Goal: Information Seeking & Learning: Learn about a topic

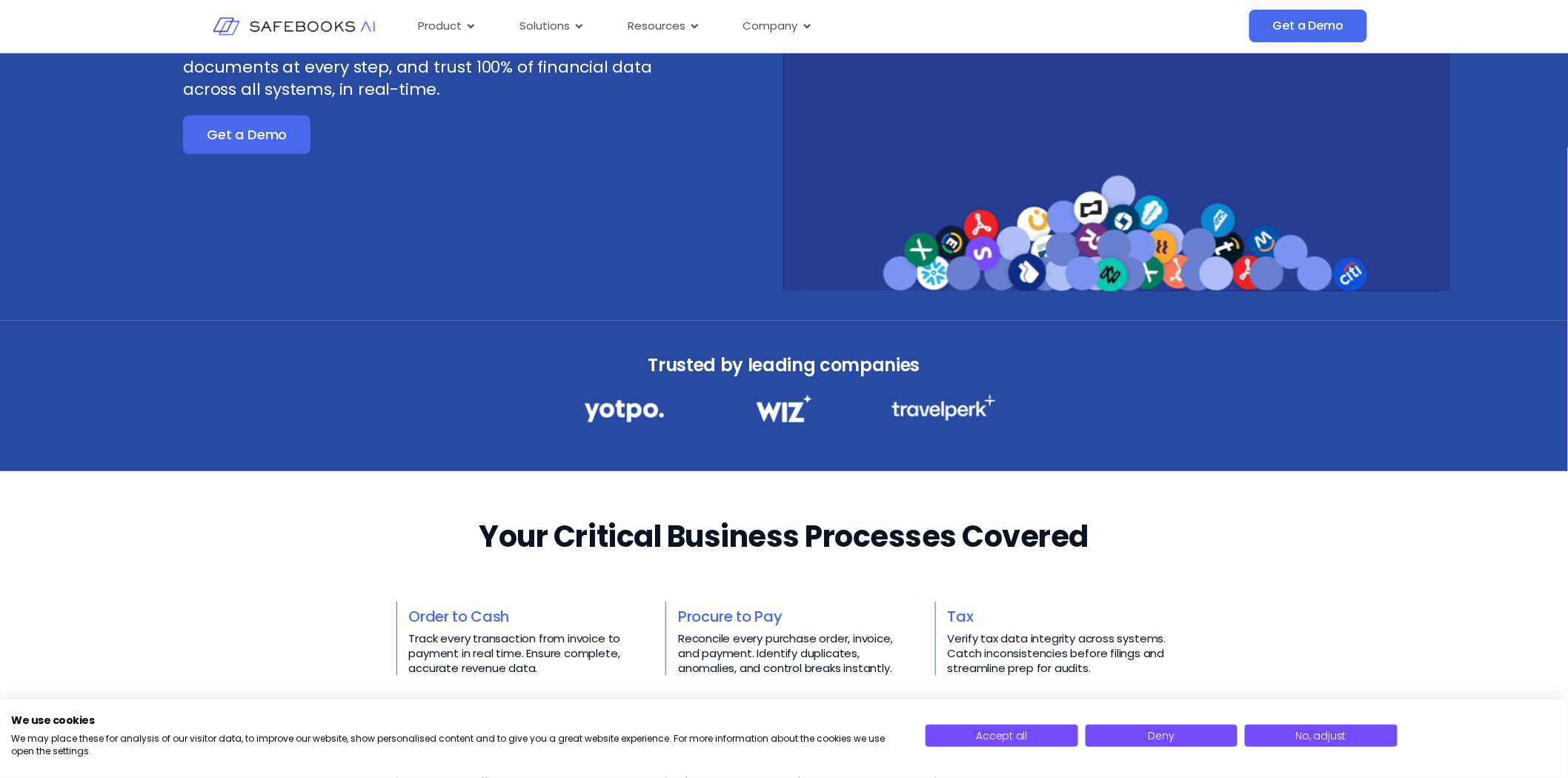
scroll to position [412, 0]
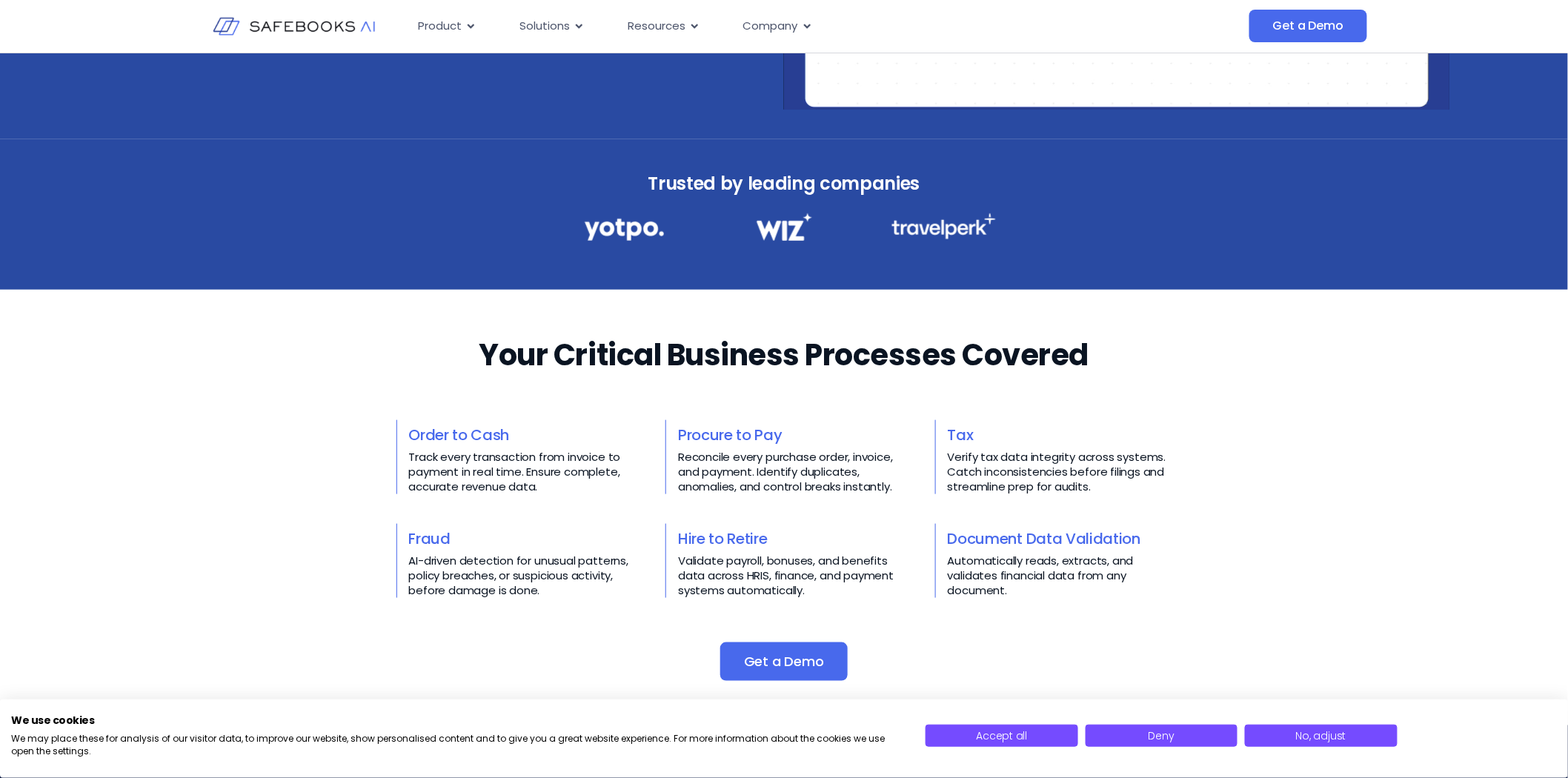
click at [440, 578] on p "AI-driven detection for unusual patterns, policy breaches, or suspicious activi…" at bounding box center [521, 576] width 224 height 44
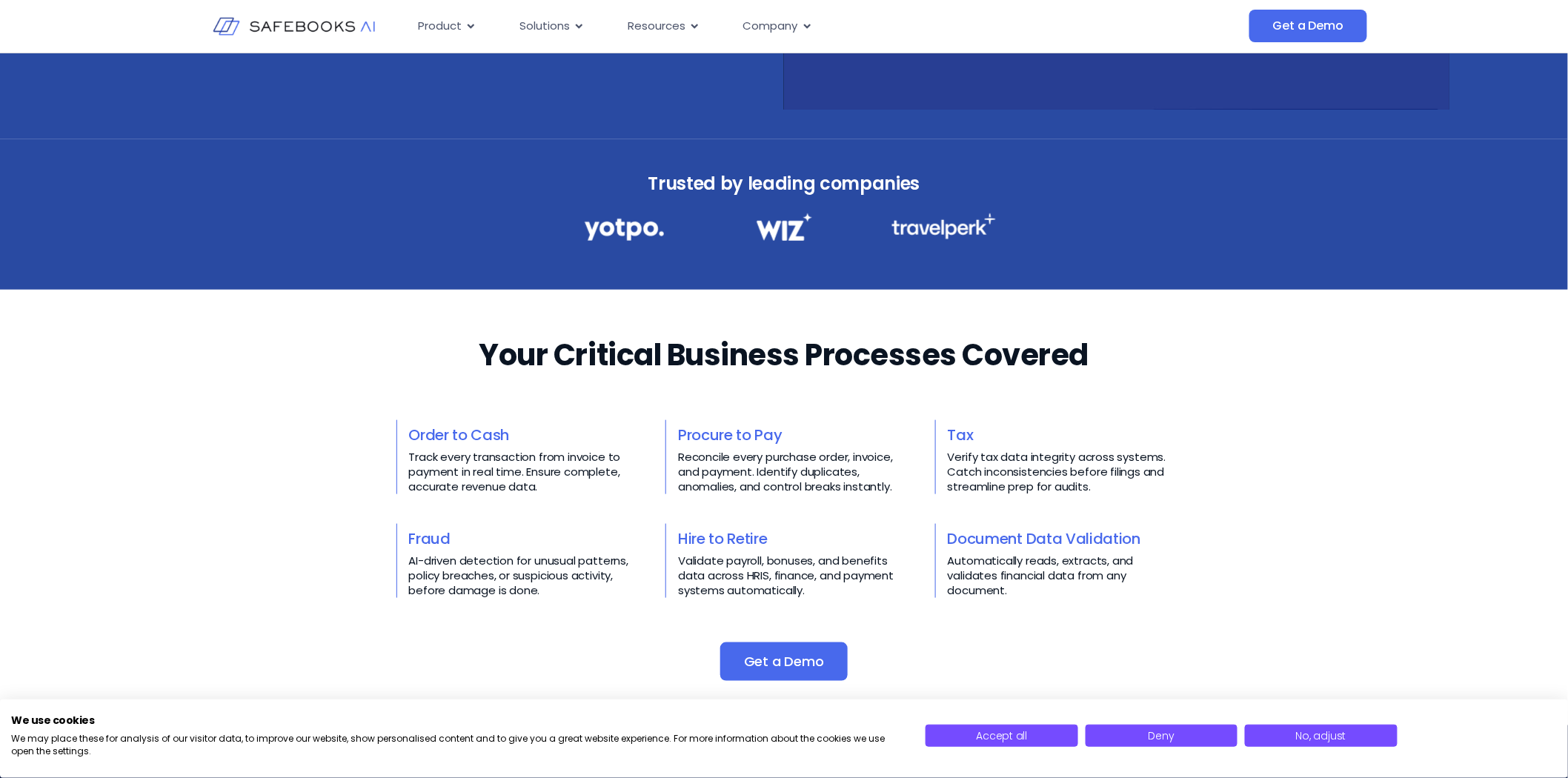
click at [435, 536] on link "Fraud" at bounding box center [430, 538] width 42 height 21
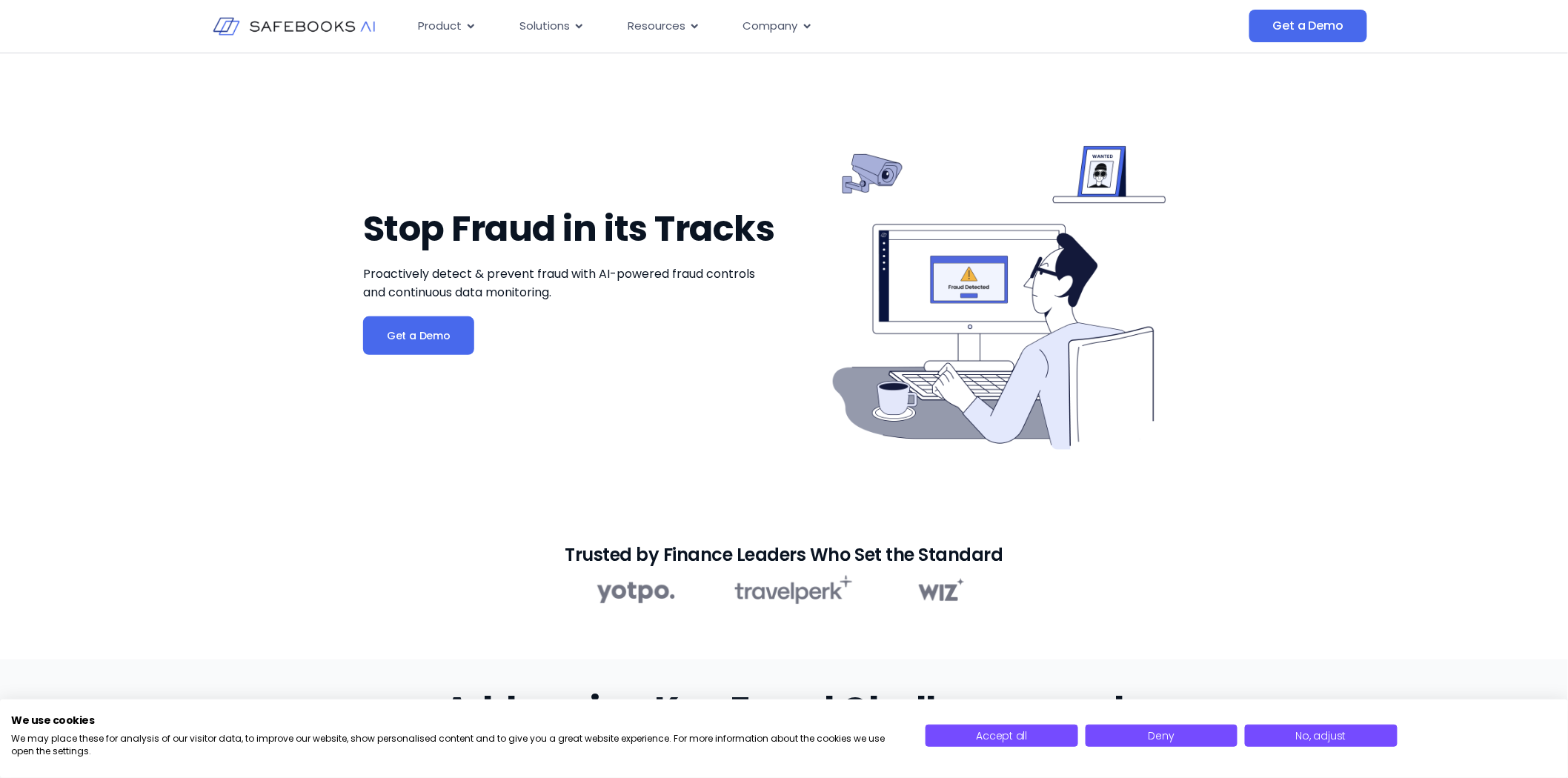
scroll to position [82, 0]
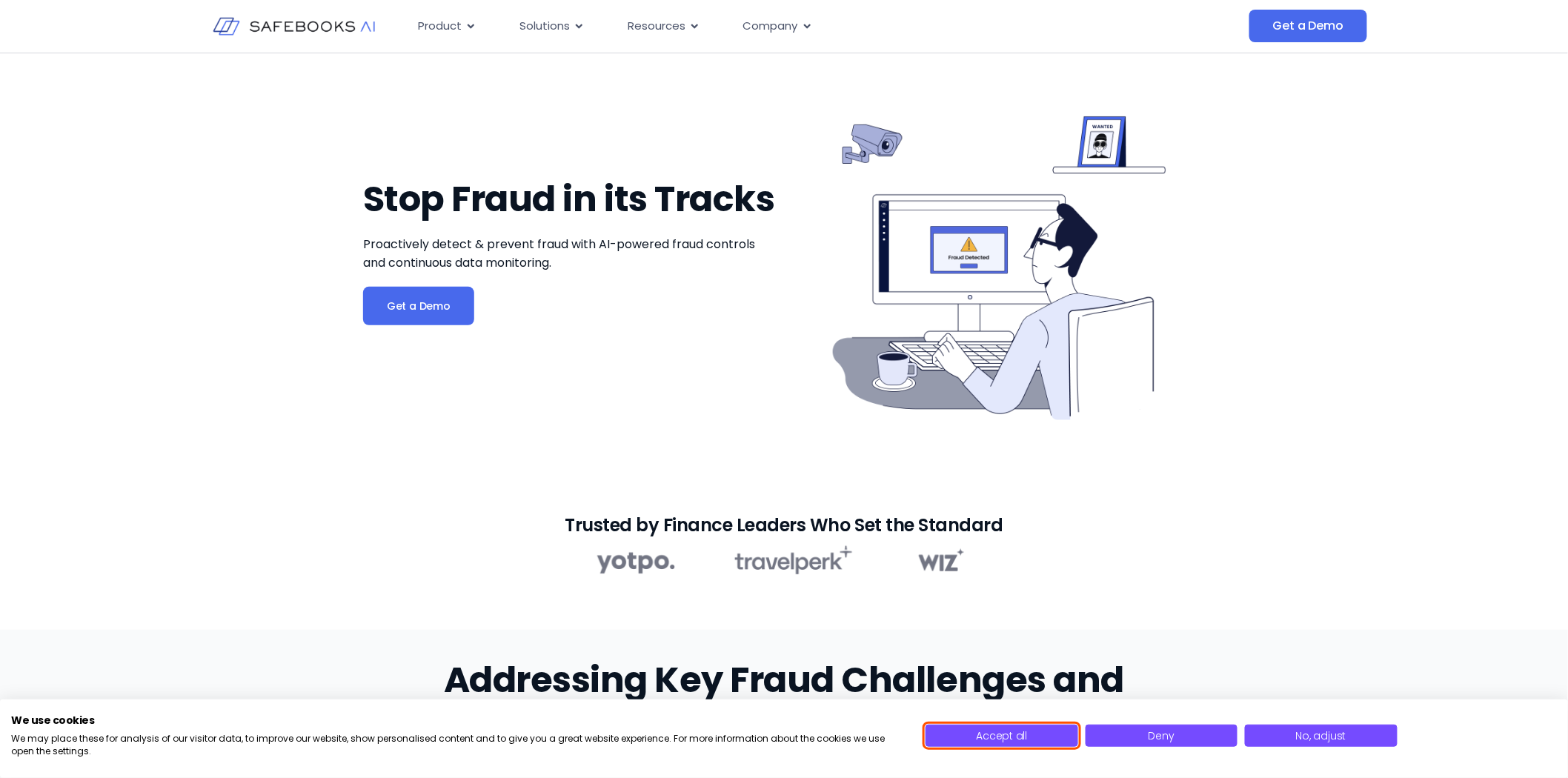
click at [1012, 734] on span "Accept all" at bounding box center [1002, 736] width 51 height 15
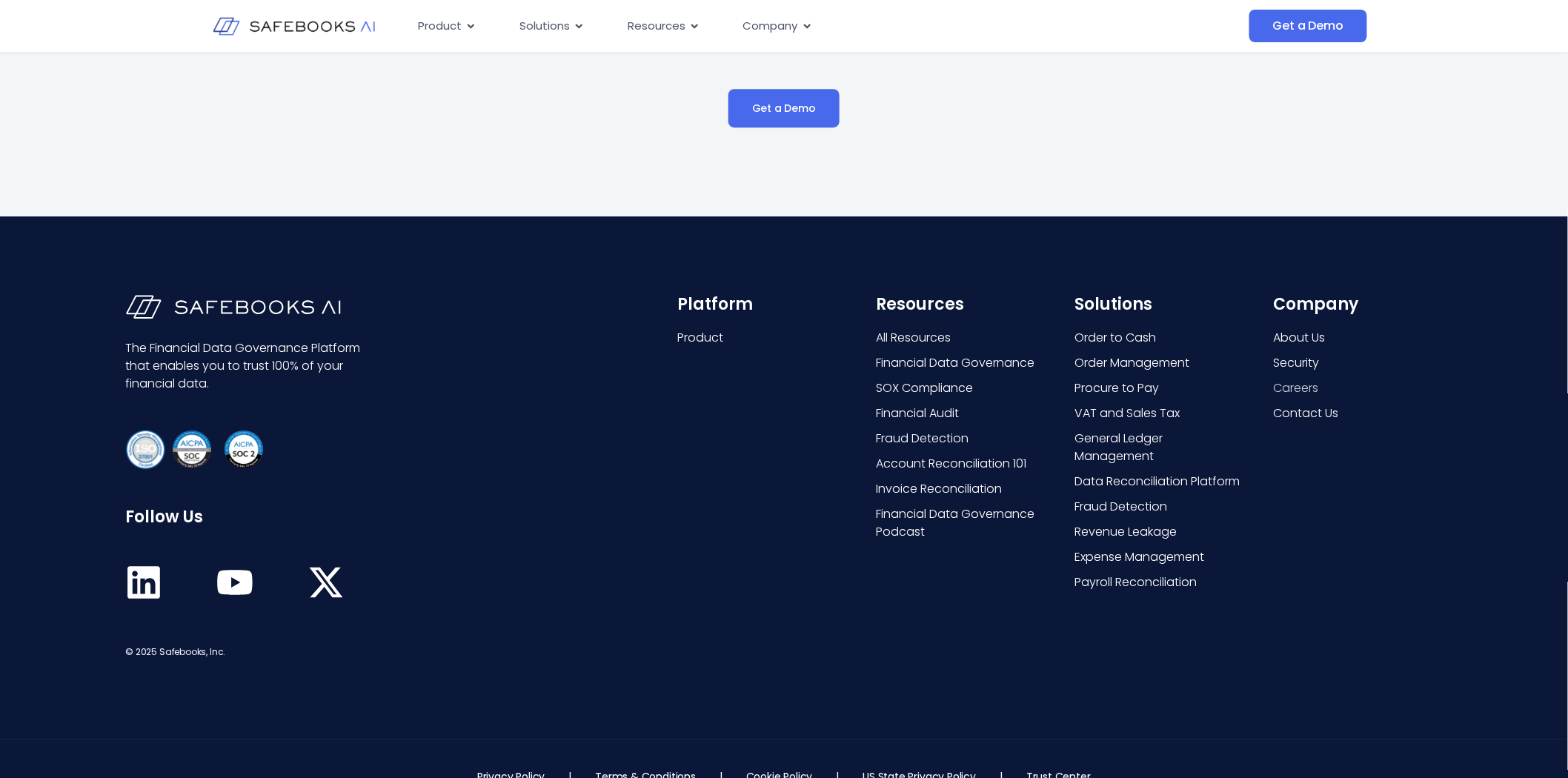
scroll to position [4174, 0]
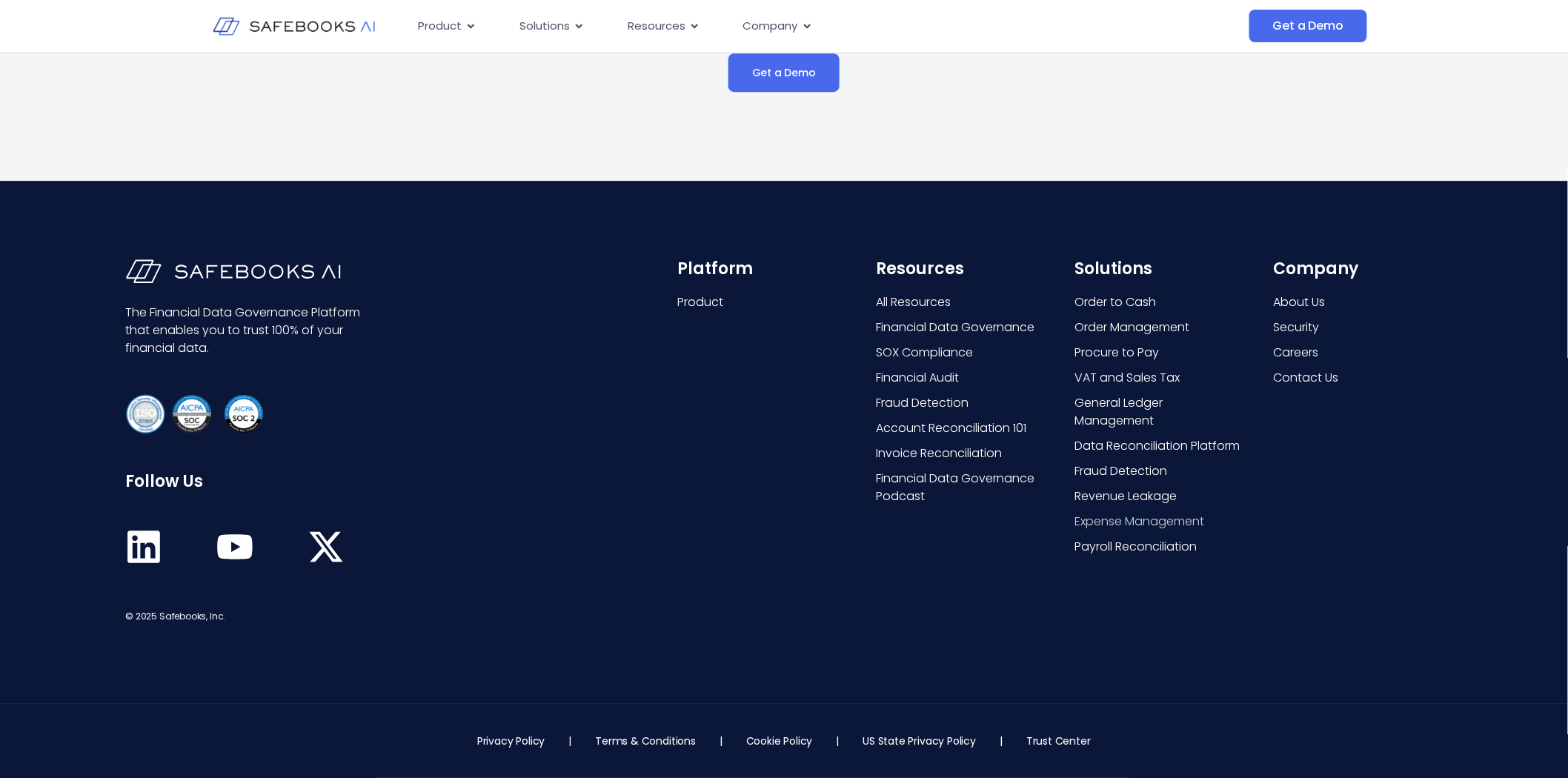
click at [1141, 518] on span "Expense Management" at bounding box center [1139, 522] width 130 height 18
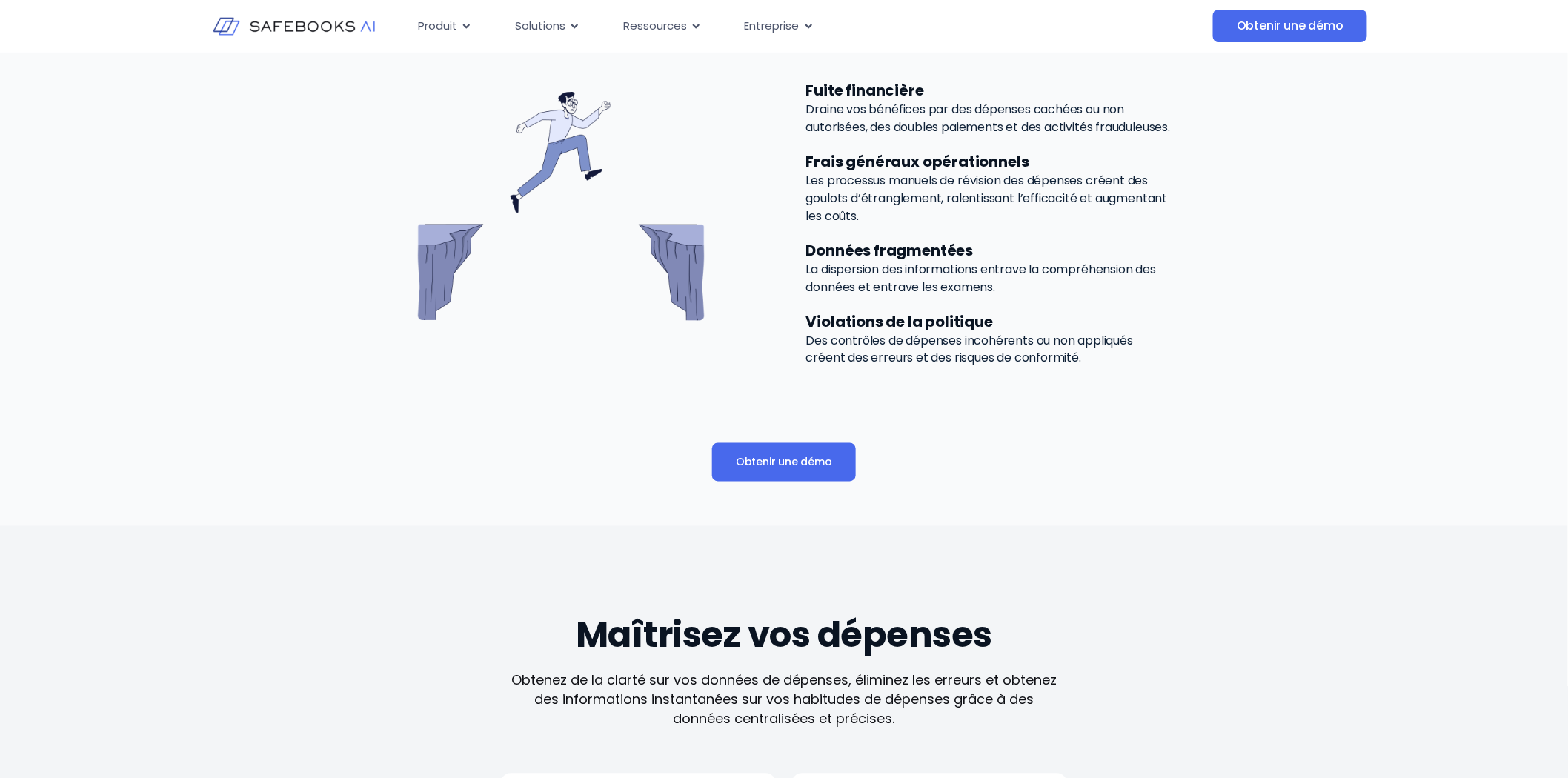
scroll to position [823, 0]
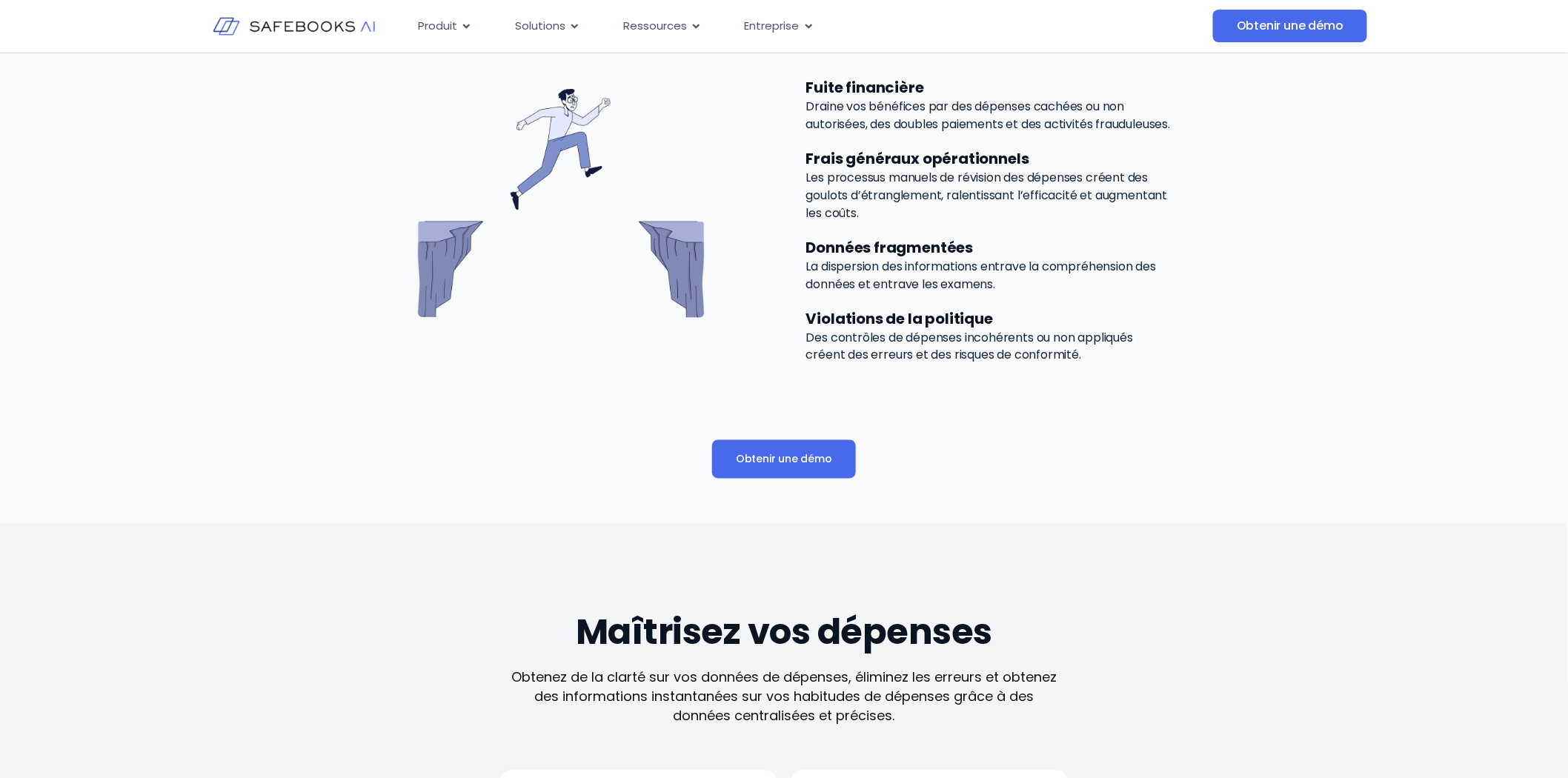
click at [982, 356] on font "Des contrôles de dépenses incohérents ou non appliqués créent des erreurs et de…" at bounding box center [969, 346] width 327 height 35
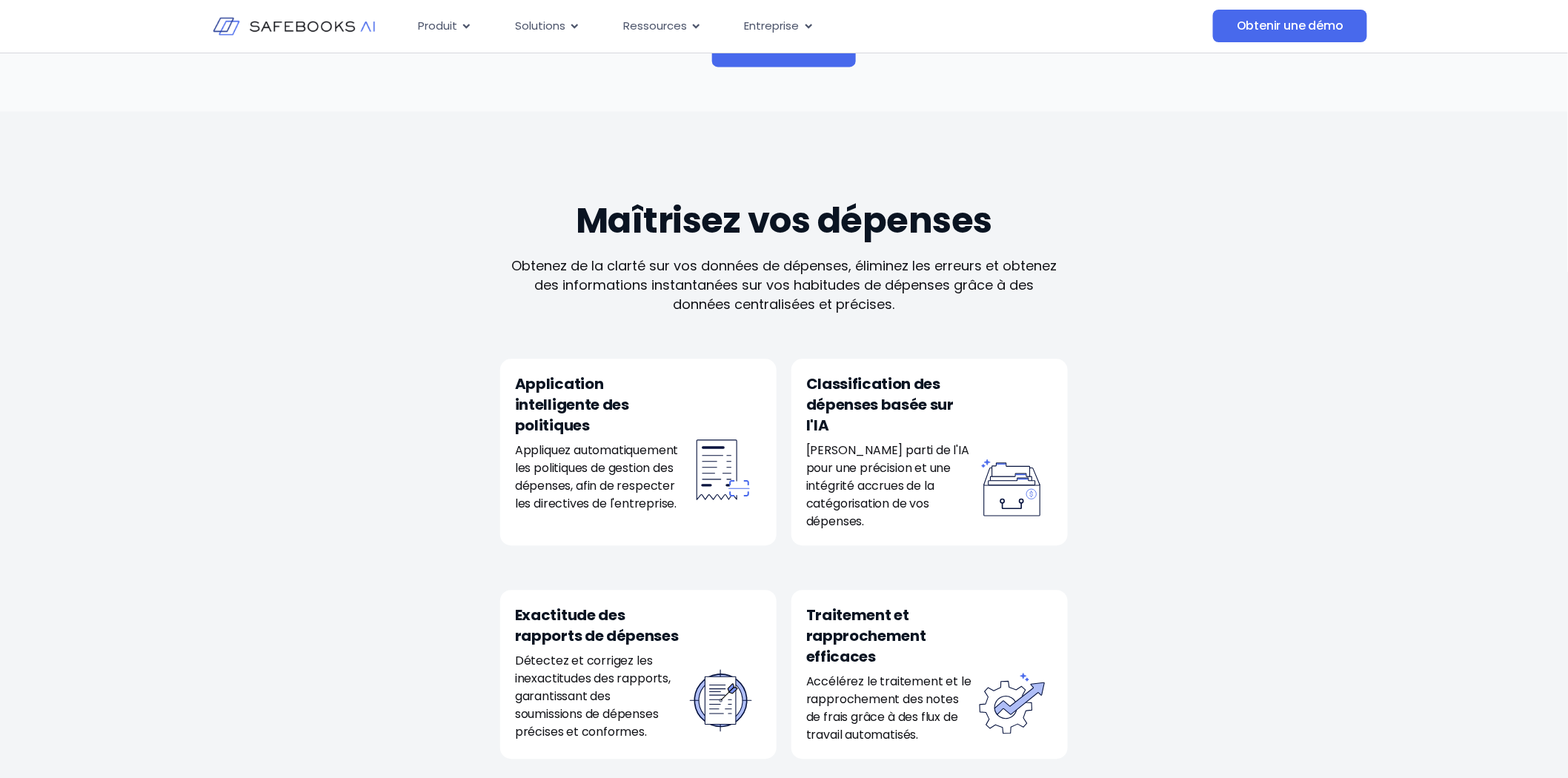
scroll to position [1317, 0]
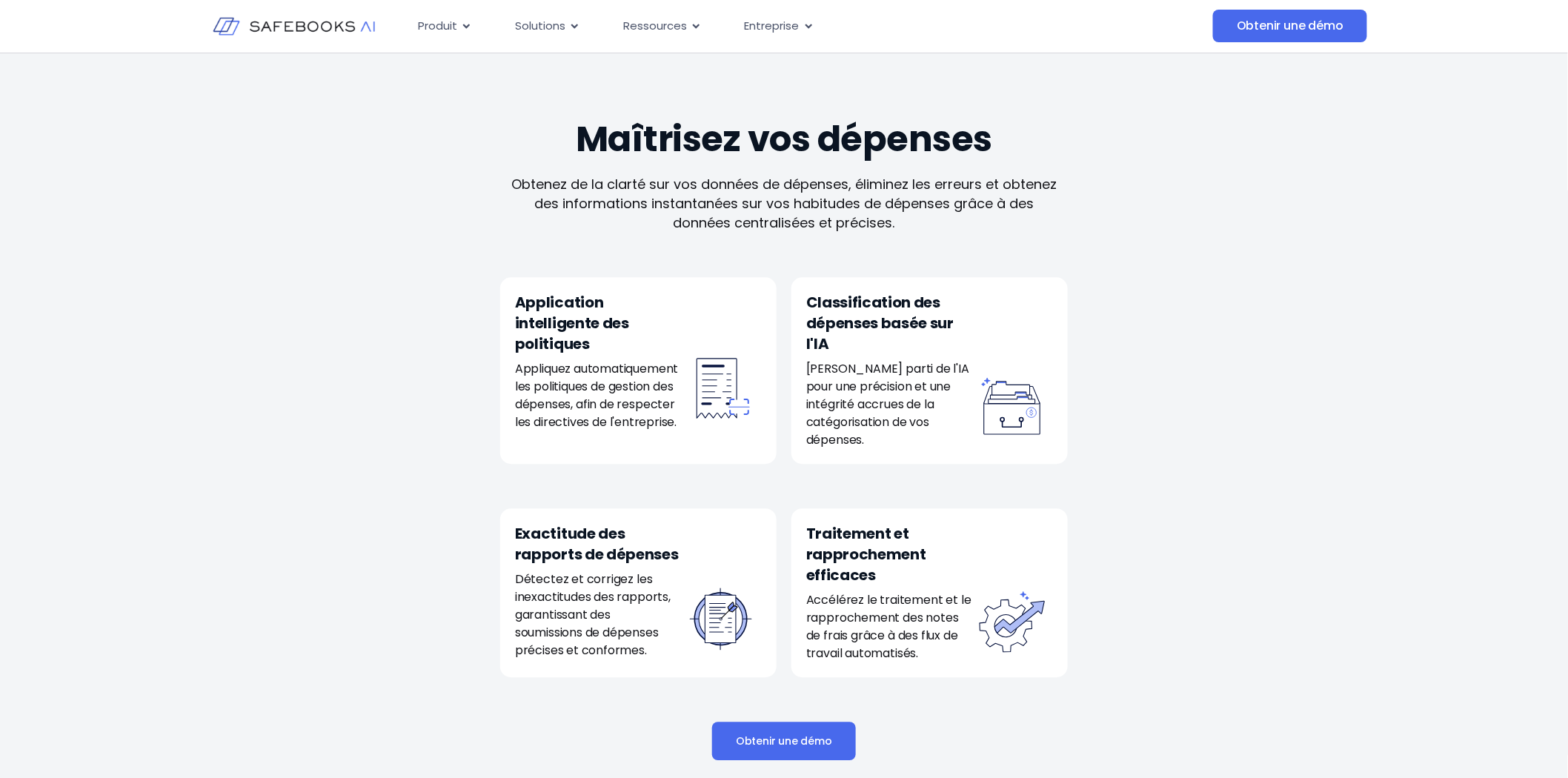
click at [919, 334] on font "Classification des dépenses basée sur l'IA" at bounding box center [879, 323] width 147 height 62
click at [1005, 427] on rect at bounding box center [1012, 418] width 57 height 32
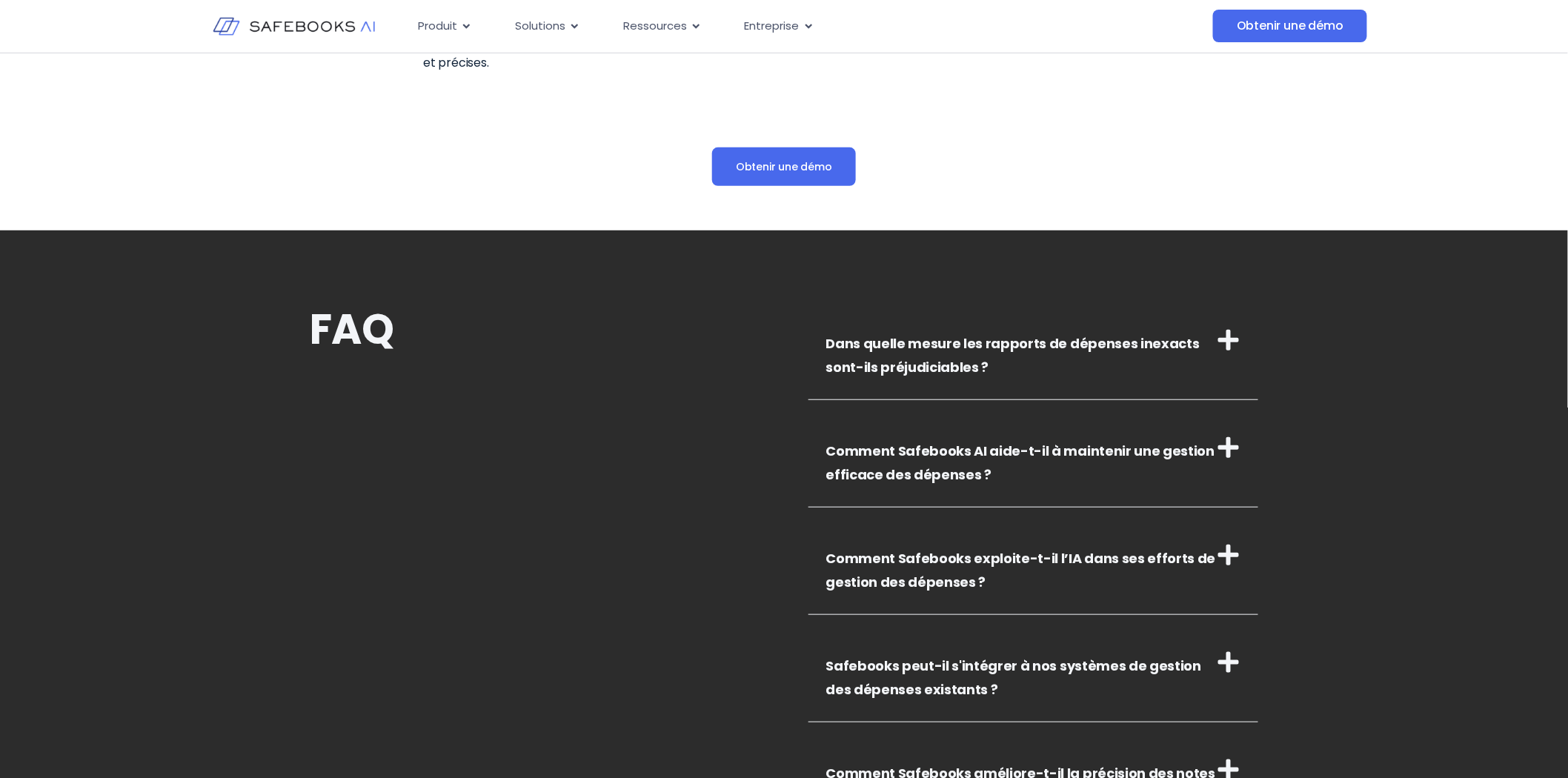
scroll to position [2635, 0]
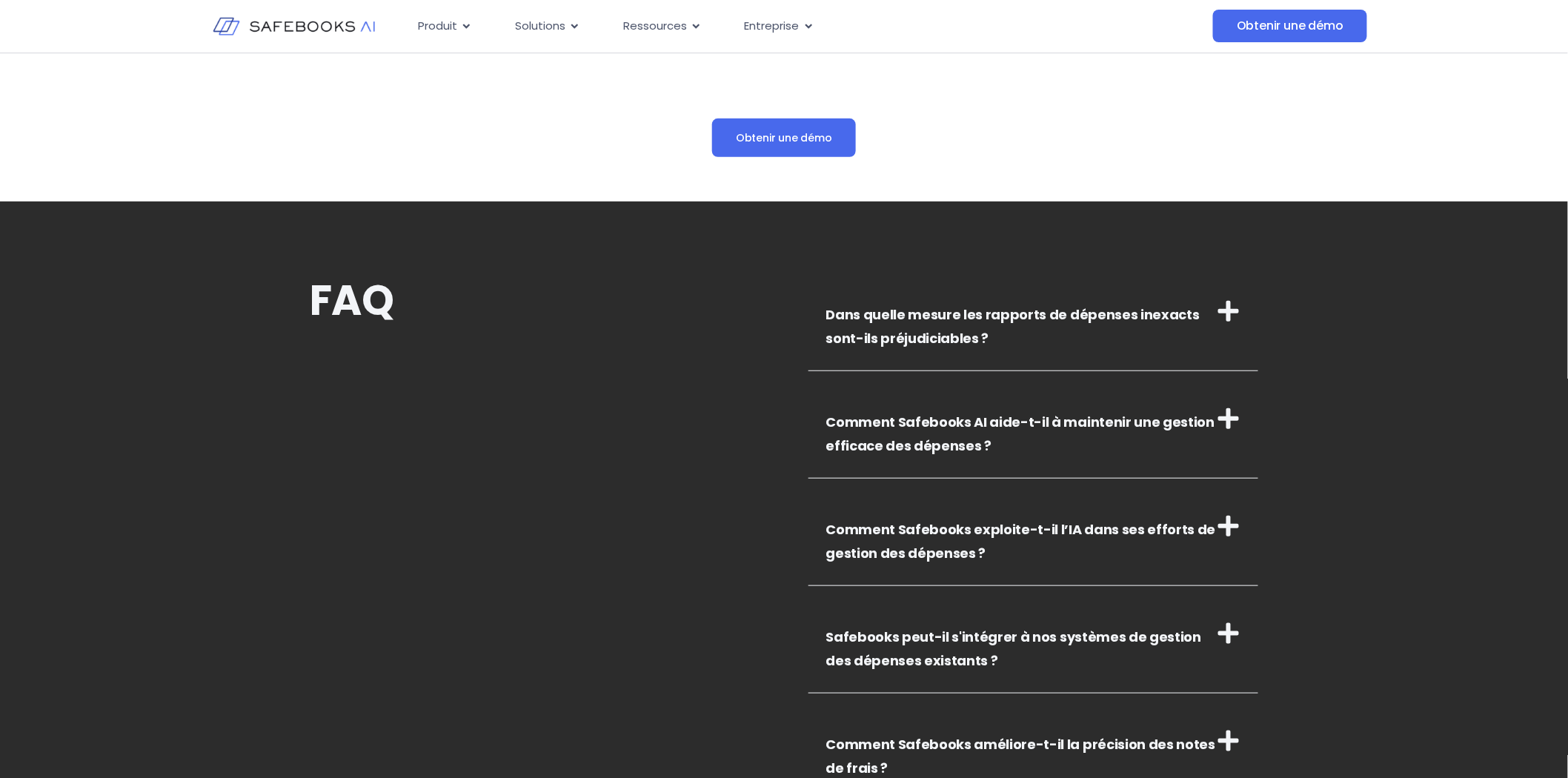
click at [1224, 430] on icon at bounding box center [1228, 418] width 24 height 24
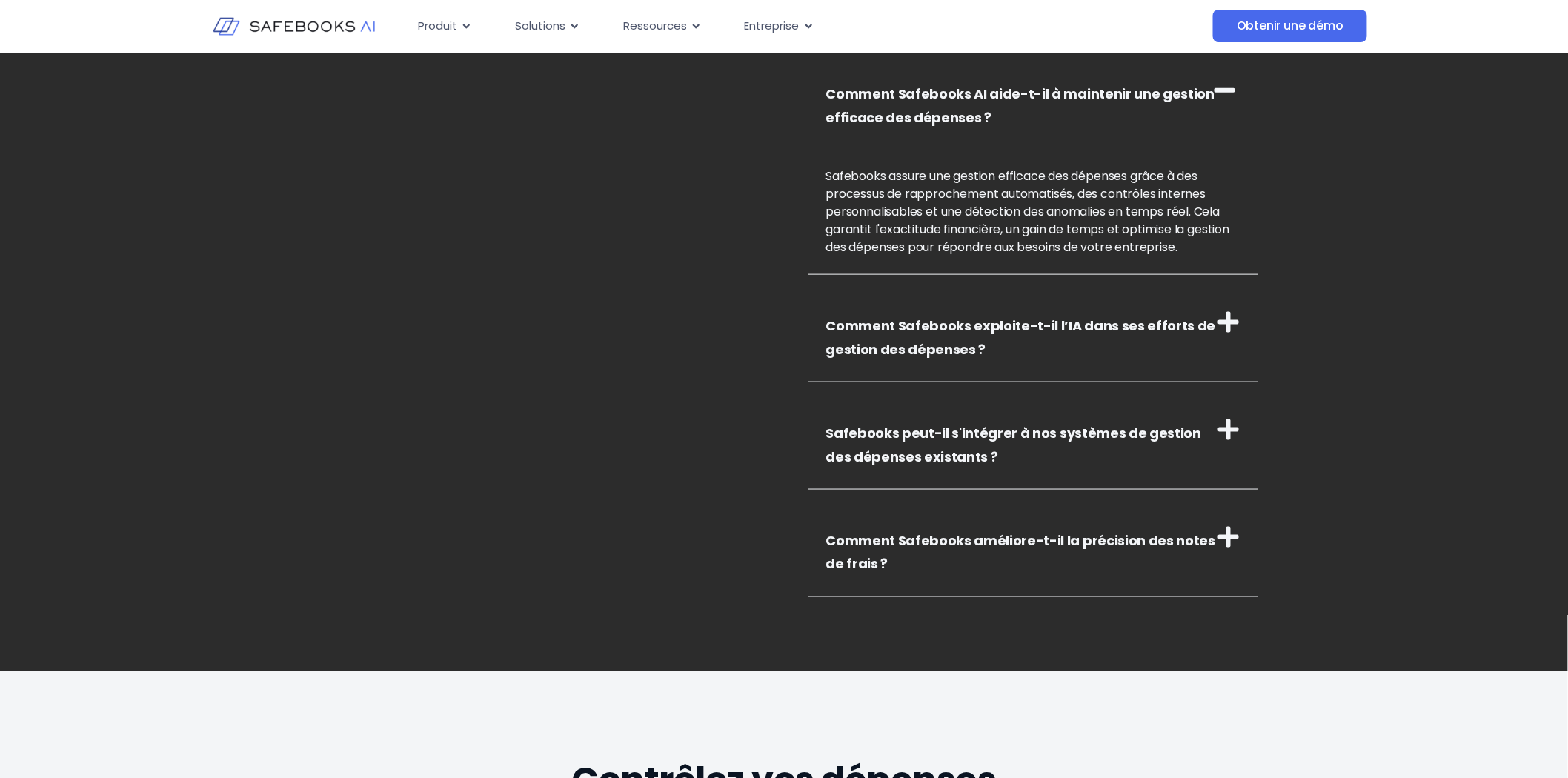
scroll to position [2964, 0]
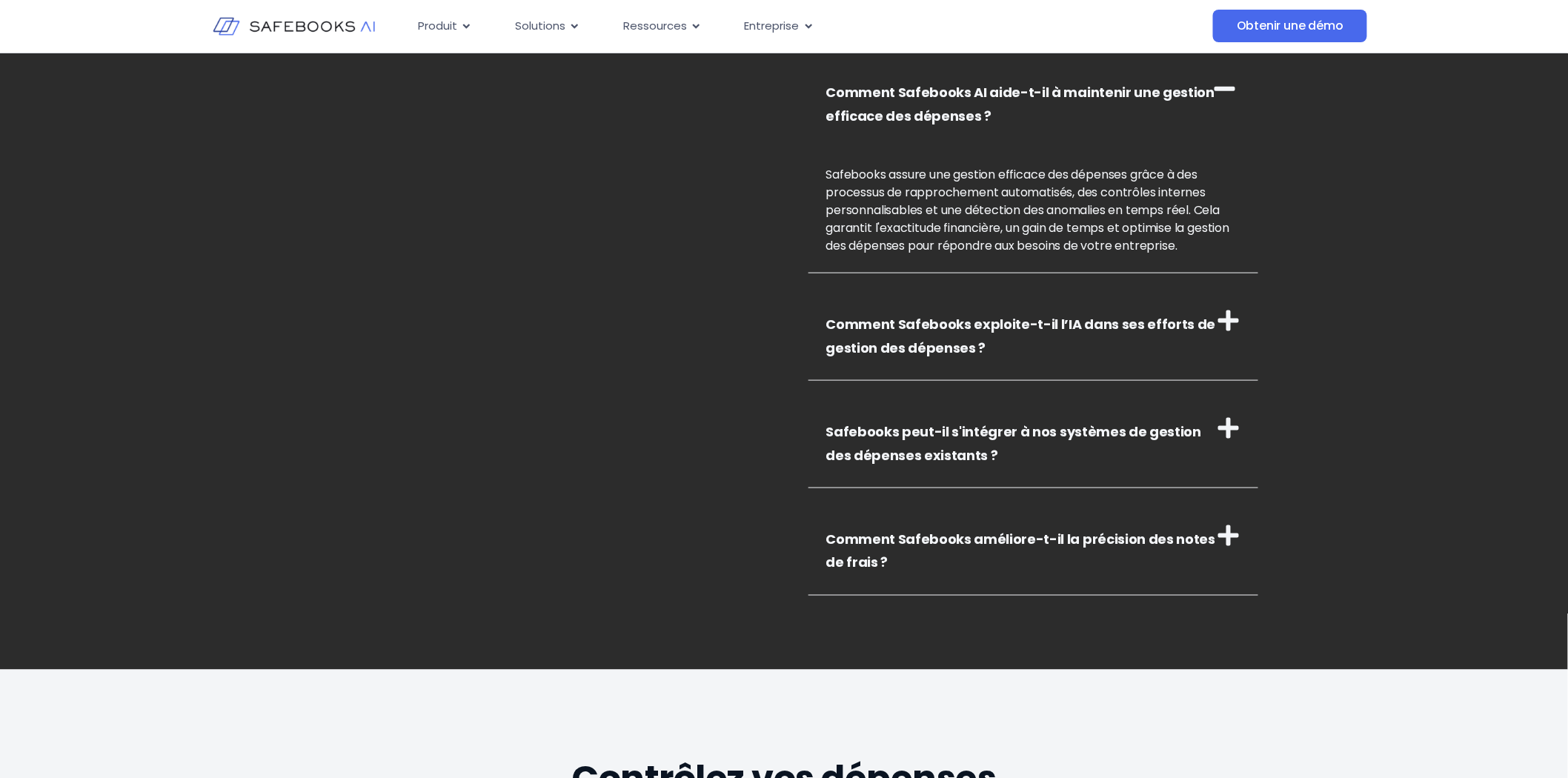
click at [1228, 331] on icon at bounding box center [1228, 320] width 21 height 21
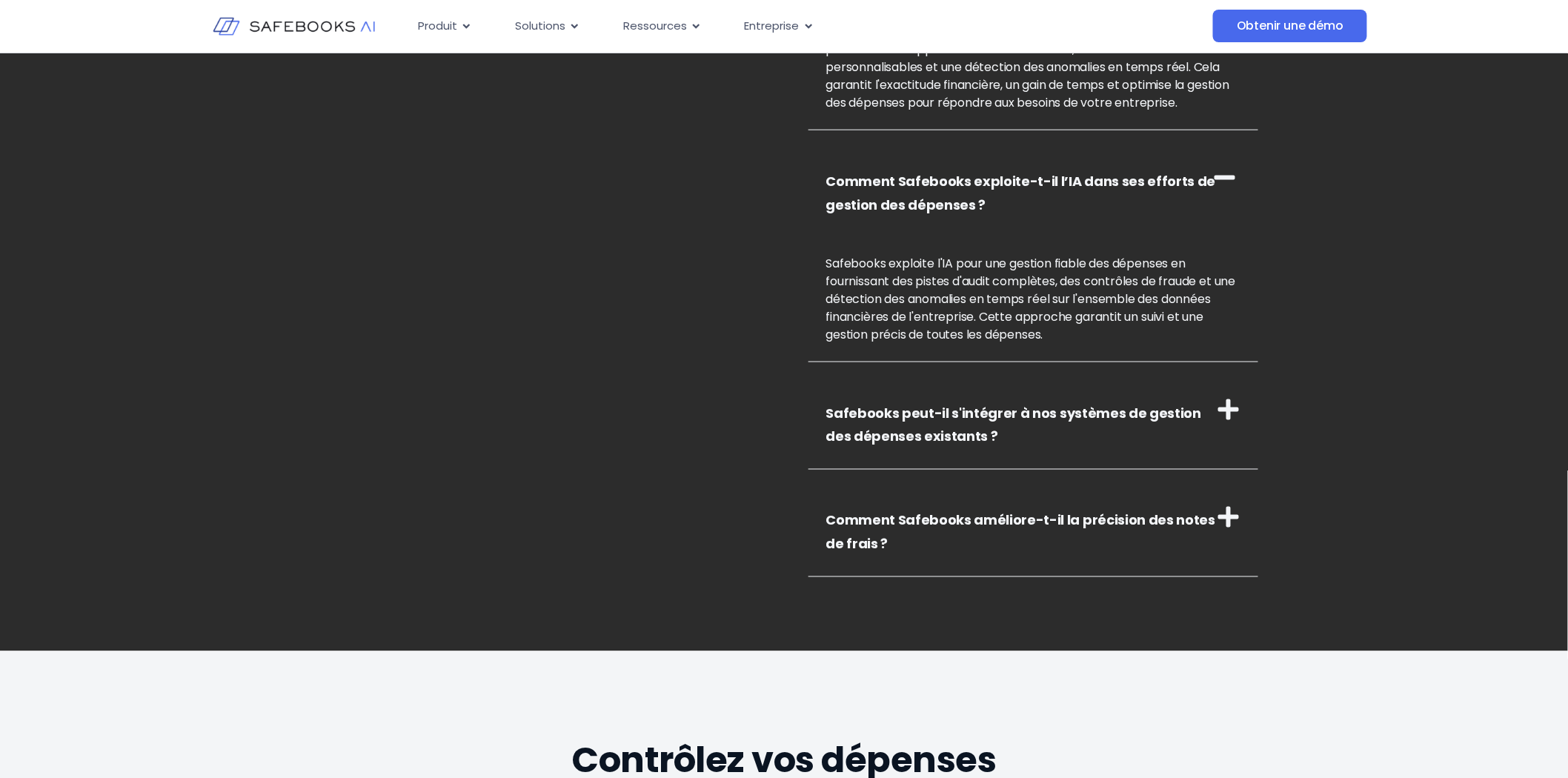
scroll to position [3128, 0]
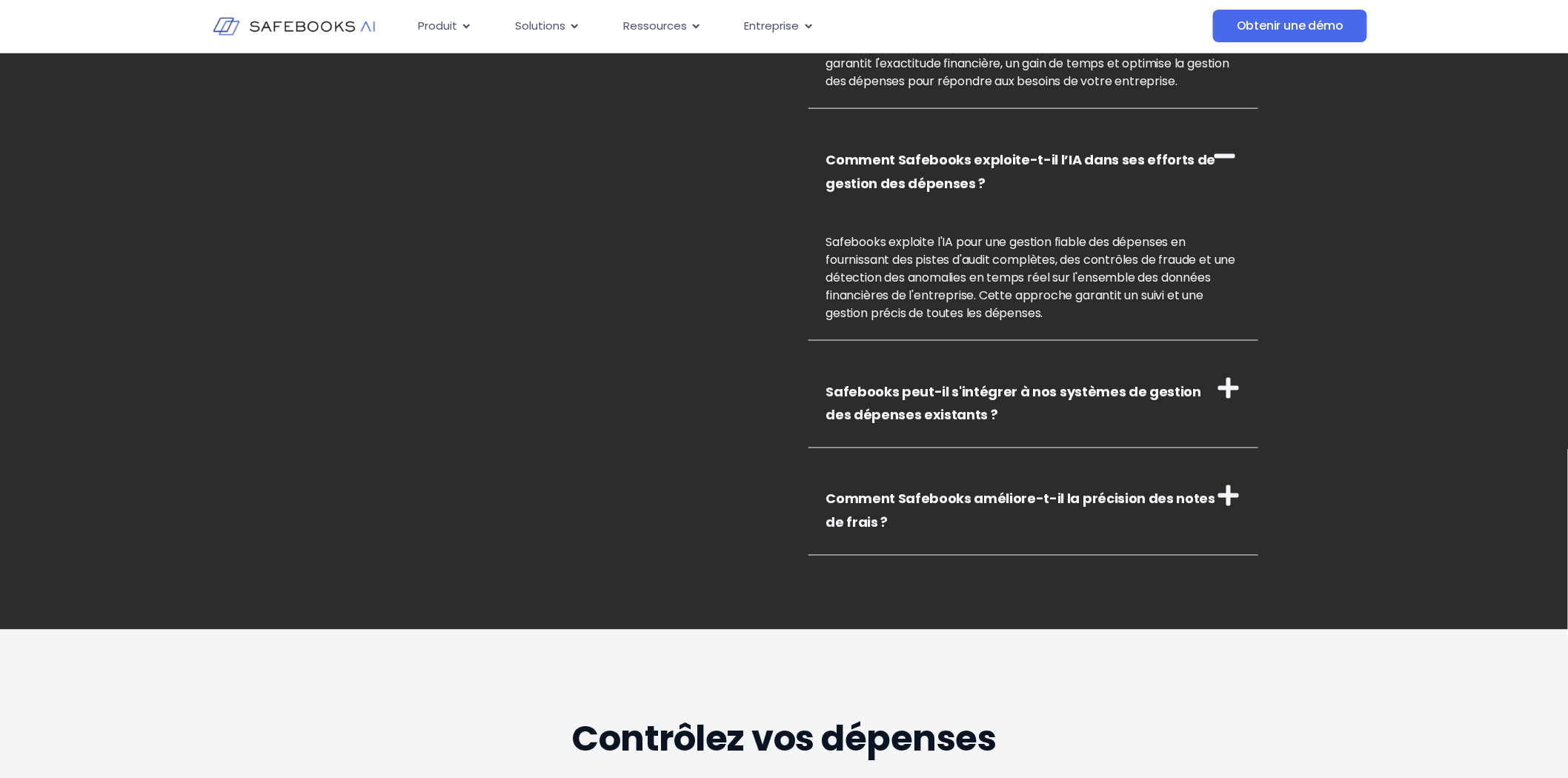
click at [1225, 400] on icon at bounding box center [1228, 388] width 24 height 24
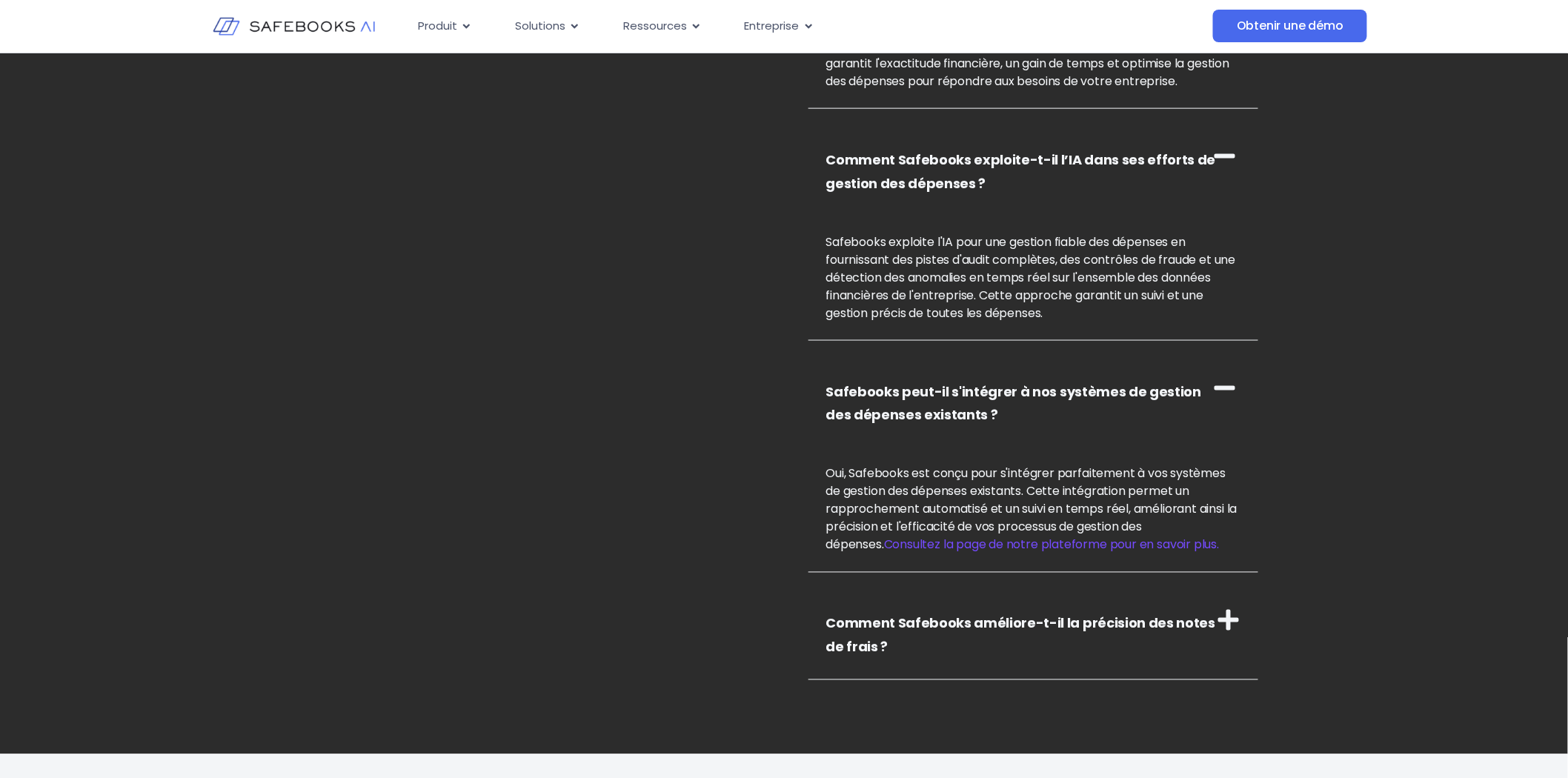
scroll to position [3458, 0]
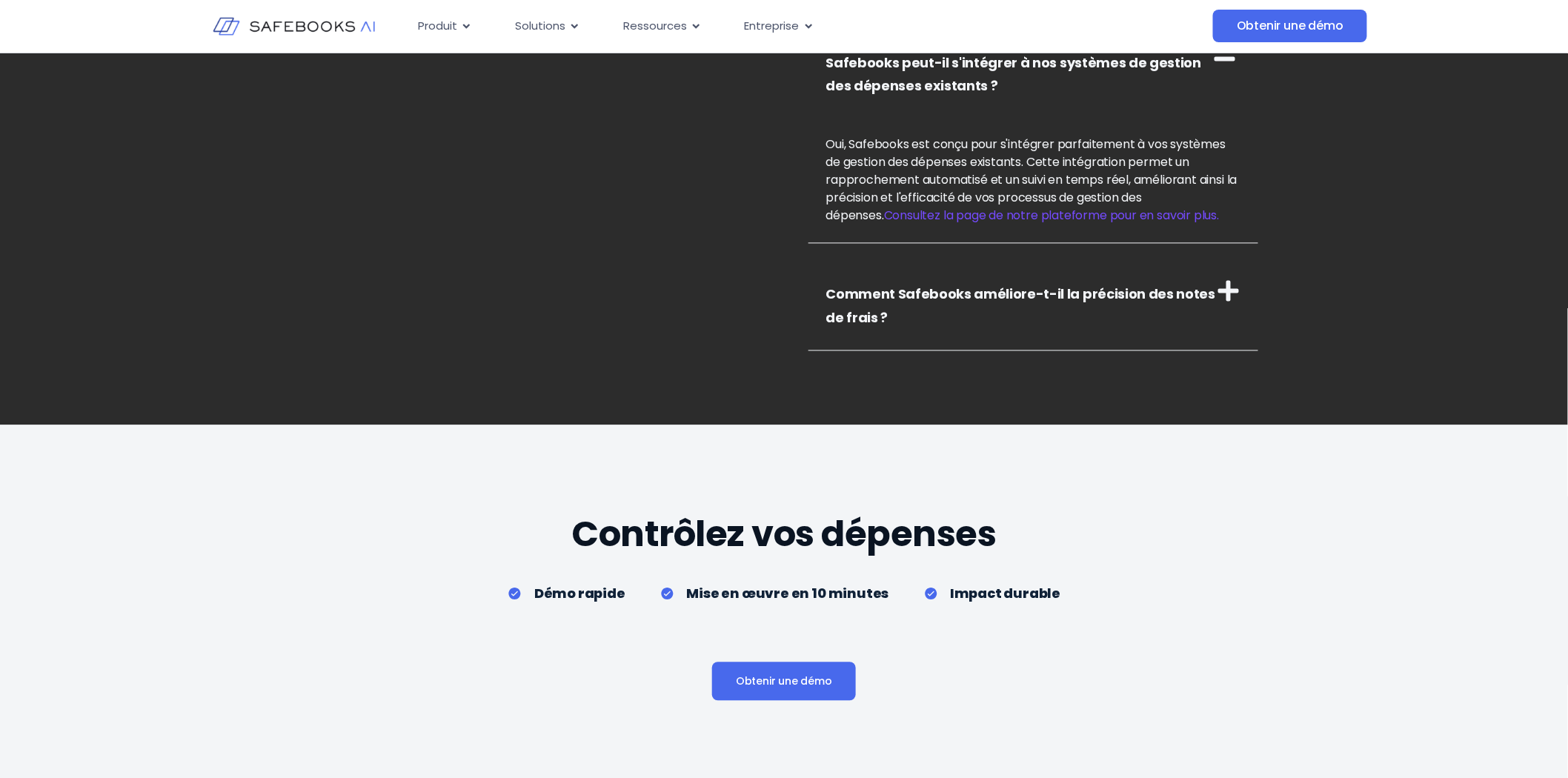
click at [1227, 302] on icon at bounding box center [1228, 291] width 21 height 21
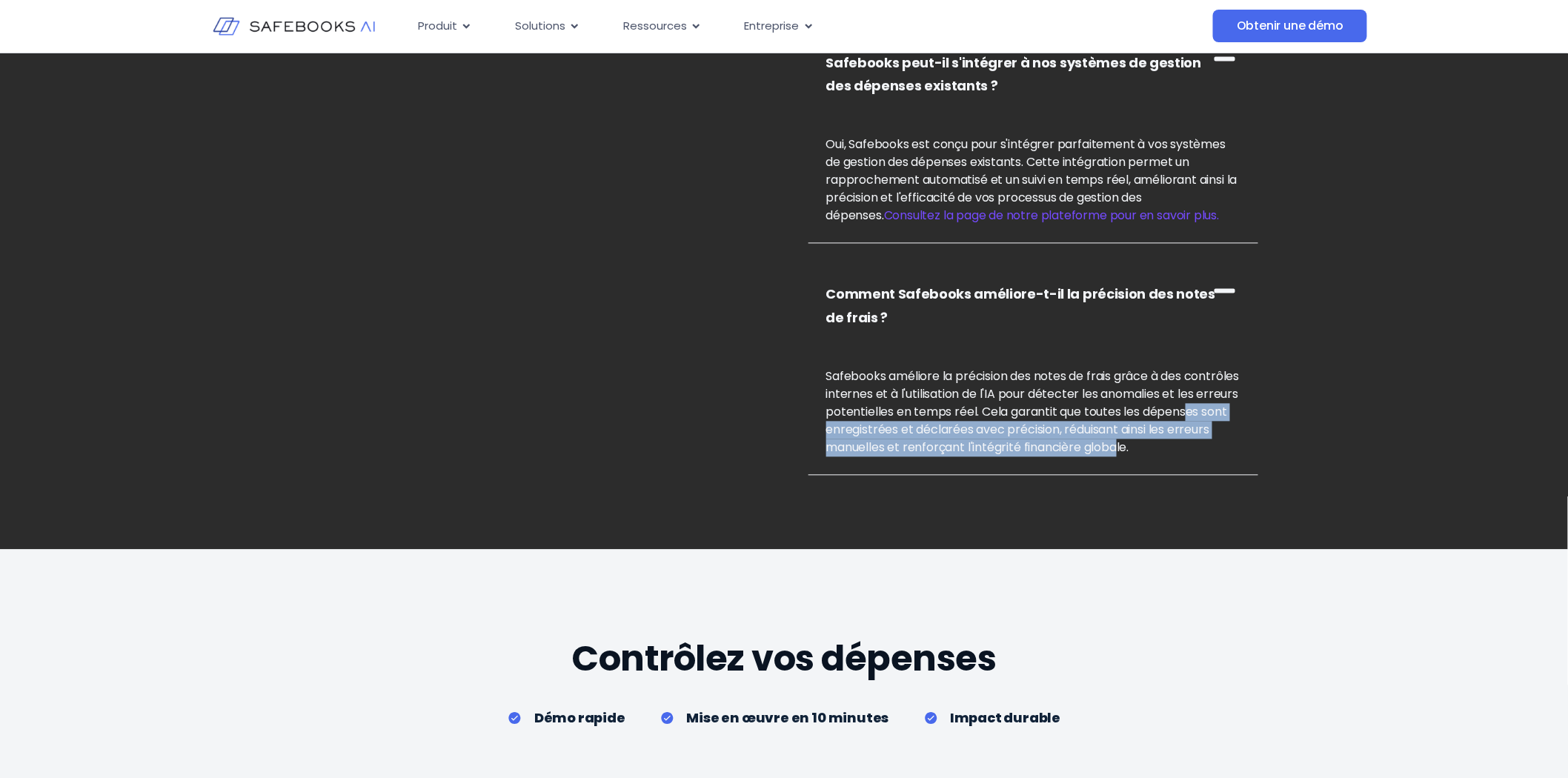
drag, startPoint x: 867, startPoint y: 448, endPoint x: 1182, endPoint y: 465, distance: 315.5
click at [1182, 457] on font "Safebooks améliore la précision des notes de frais grâce à des contrôles intern…" at bounding box center [1032, 412] width 413 height 88
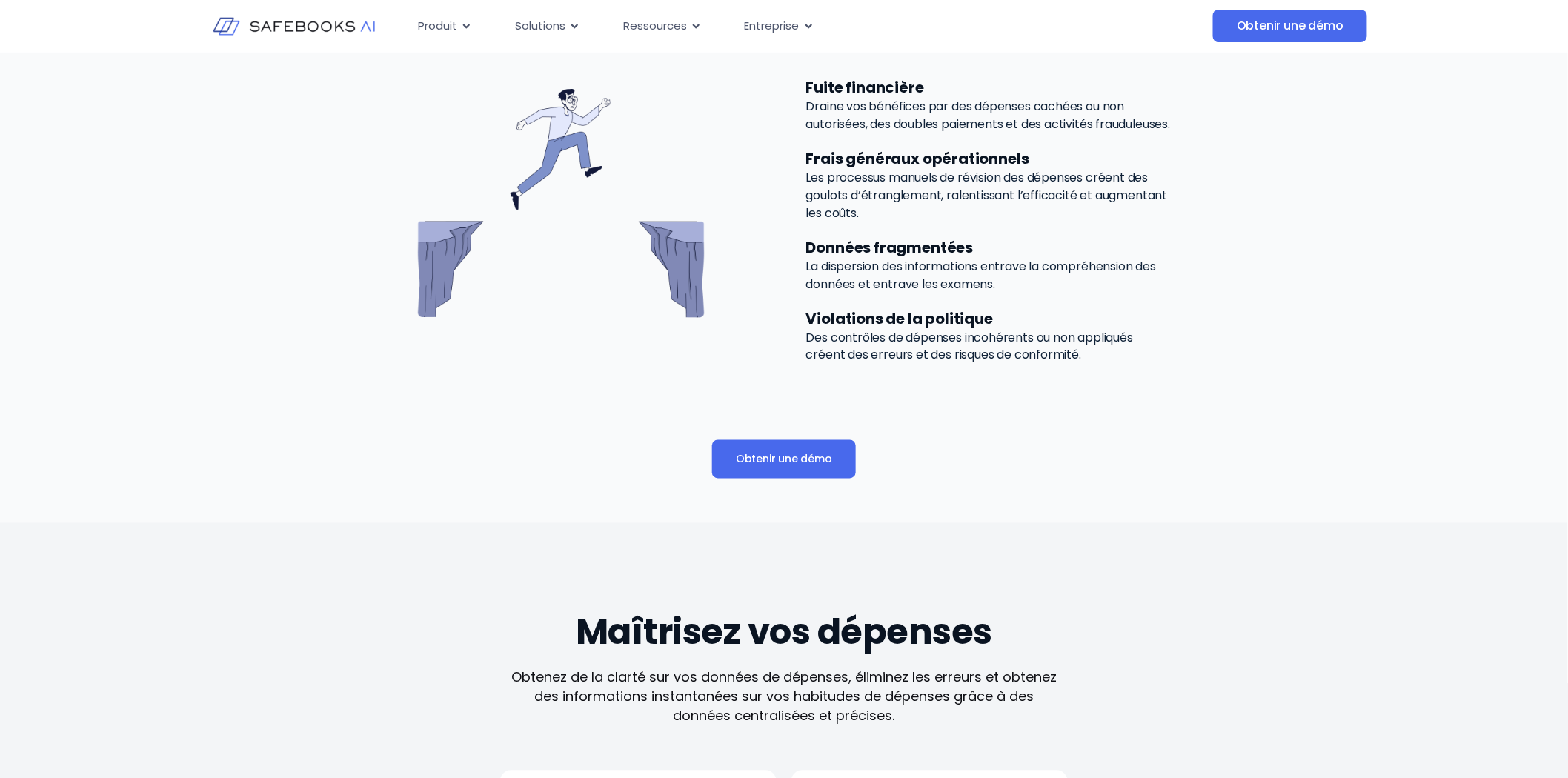
scroll to position [329, 0]
